Goal: Task Accomplishment & Management: Manage account settings

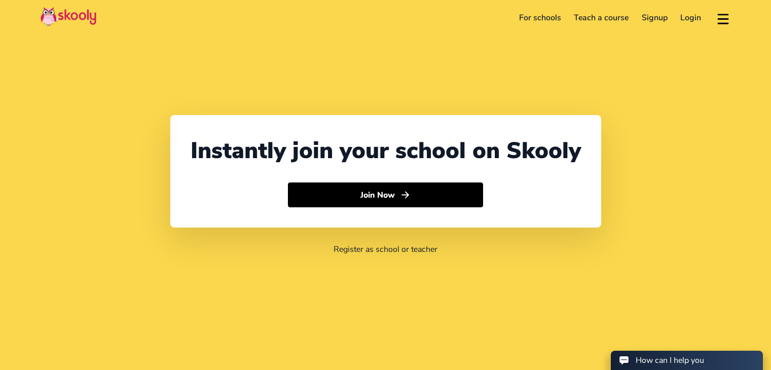
select select "91"
select select "[GEOGRAPHIC_DATA]"
select select "[GEOGRAPHIC_DATA]/[GEOGRAPHIC_DATA]"
click at [685, 15] on link "Login" at bounding box center [691, 18] width 34 height 16
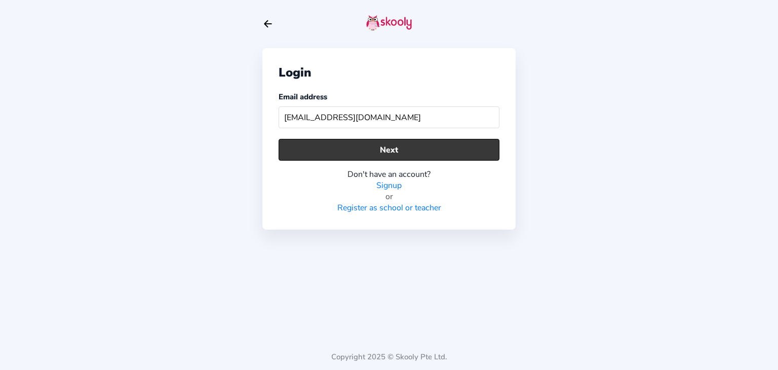
type input "[EMAIL_ADDRESS][DOMAIN_NAME]"
click at [370, 149] on button "Next" at bounding box center [389, 150] width 221 height 22
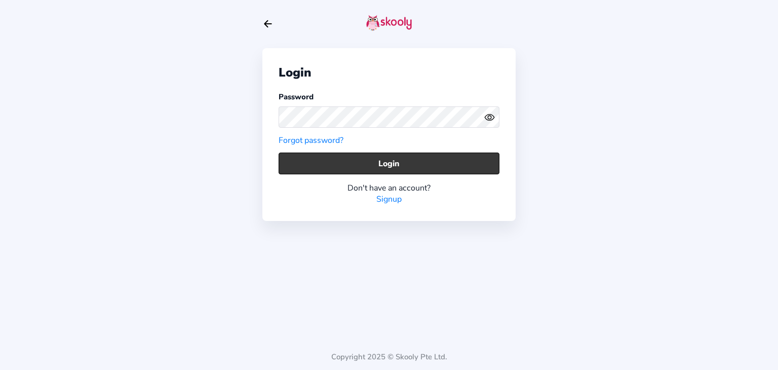
click at [322, 161] on button "Login" at bounding box center [389, 164] width 221 height 22
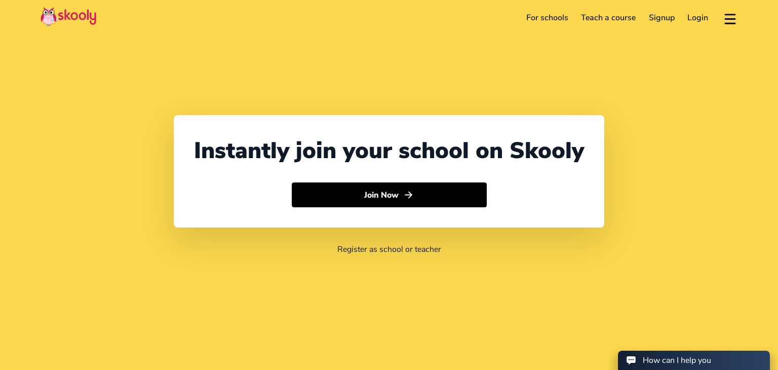
select select "91"
select select "[GEOGRAPHIC_DATA]"
select select "[GEOGRAPHIC_DATA]/[GEOGRAPHIC_DATA]"
